Goal: Task Accomplishment & Management: Use online tool/utility

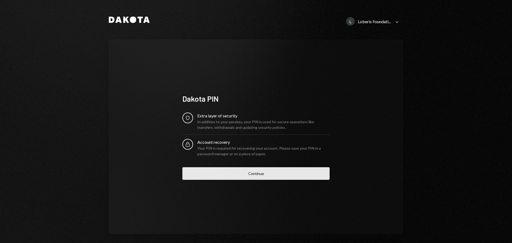
click at [252, 174] on button "Continue" at bounding box center [255, 173] width 147 height 13
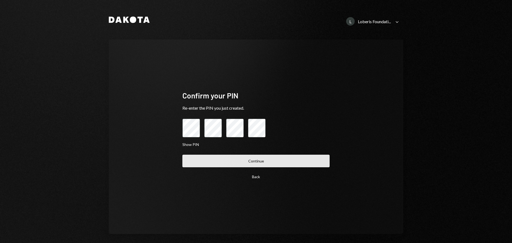
click at [221, 156] on button "Continue" at bounding box center [255, 161] width 147 height 13
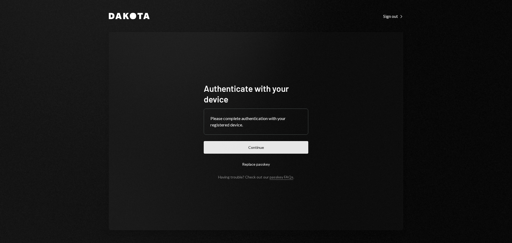
click at [231, 142] on button "Continue" at bounding box center [256, 147] width 104 height 13
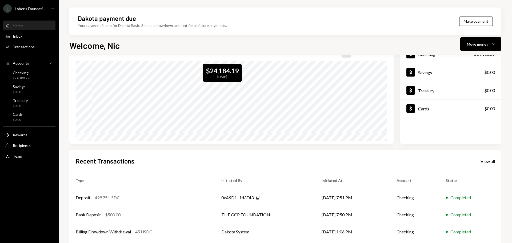
scroll to position [43, 0]
